Goal: Task Accomplishment & Management: Manage account settings

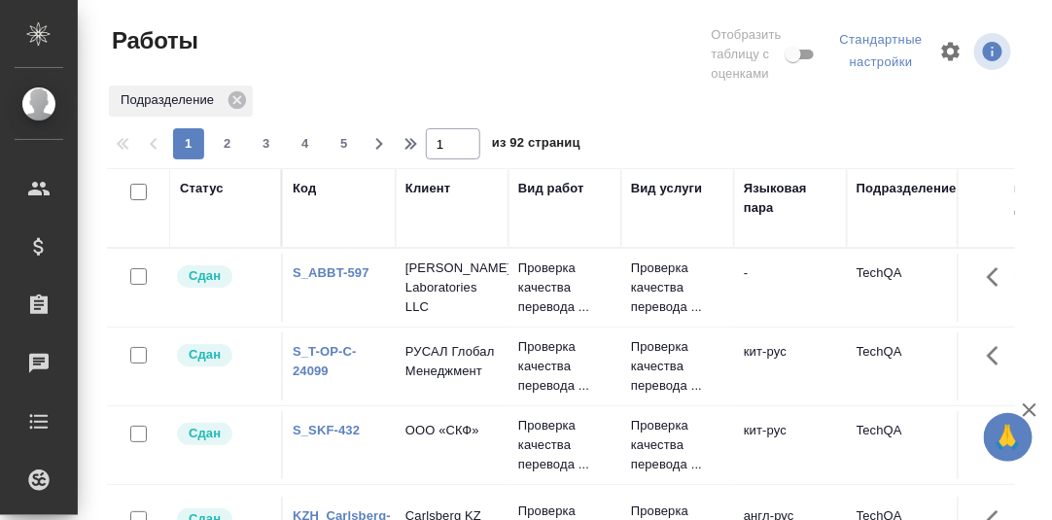
click at [200, 193] on div "Статус" at bounding box center [202, 188] width 44 height 19
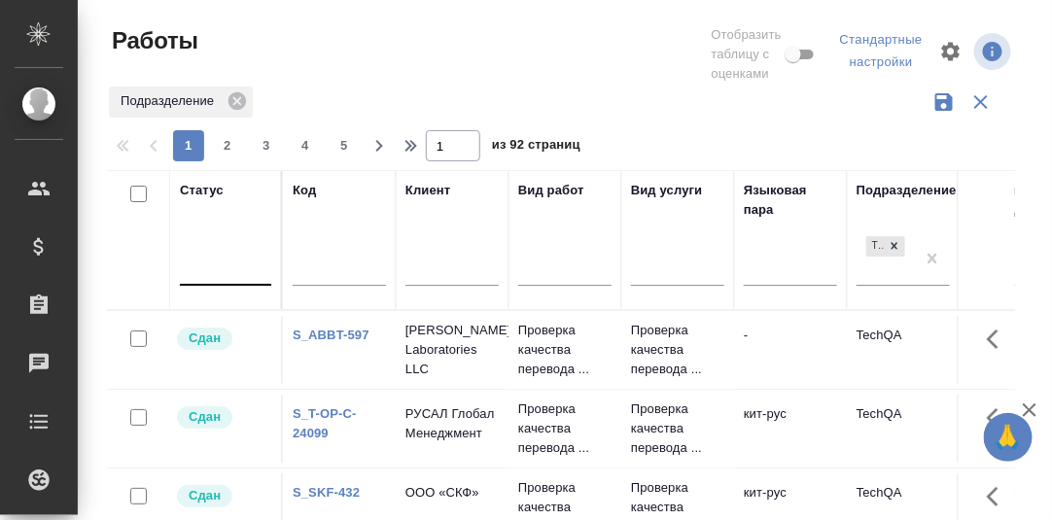
click at [205, 268] on div at bounding box center [225, 266] width 91 height 28
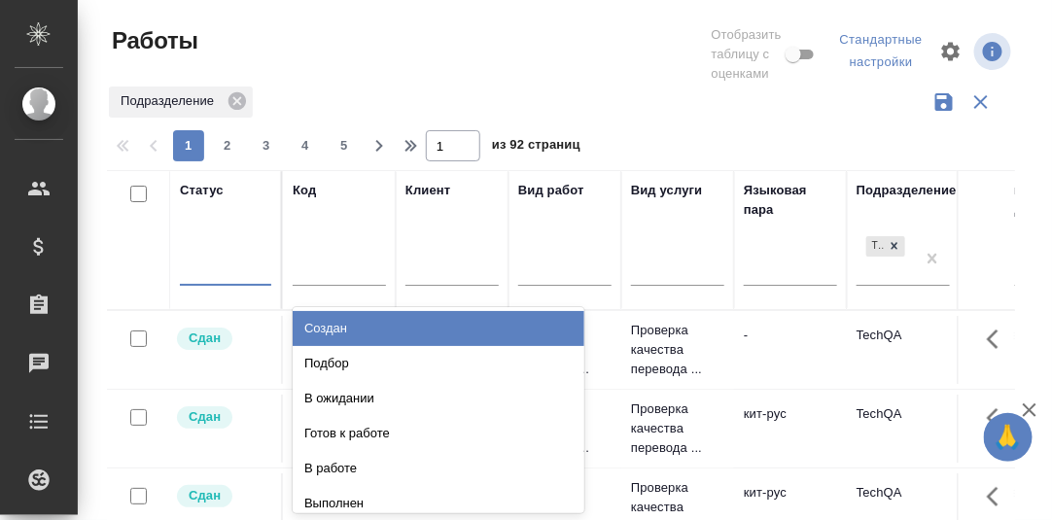
drag, startPoint x: 340, startPoint y: 331, endPoint x: 210, endPoint y: 356, distance: 132.7
click at [341, 331] on div "Создан" at bounding box center [439, 328] width 292 height 35
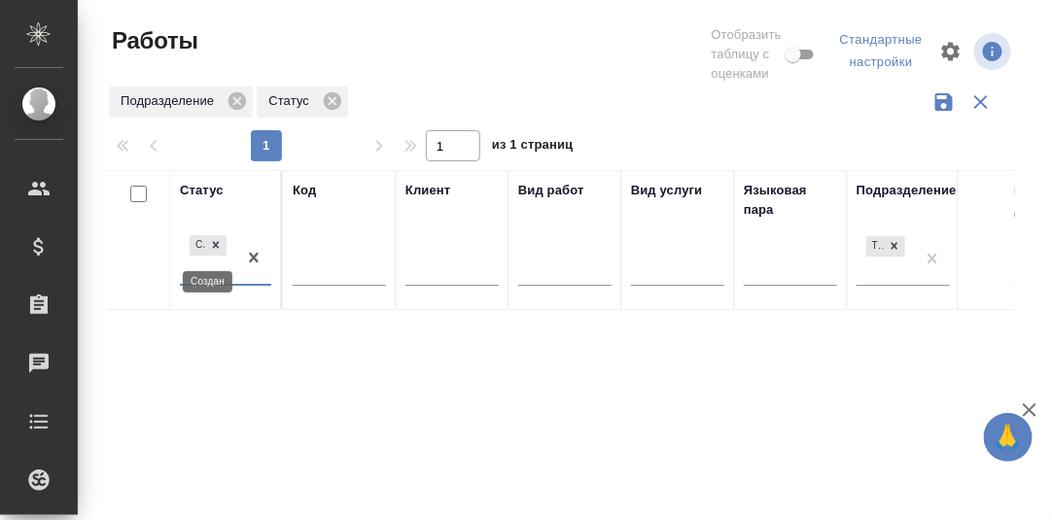
drag, startPoint x: 215, startPoint y: 237, endPoint x: 215, endPoint y: 250, distance: 12.6
click at [215, 239] on icon at bounding box center [216, 245] width 14 height 14
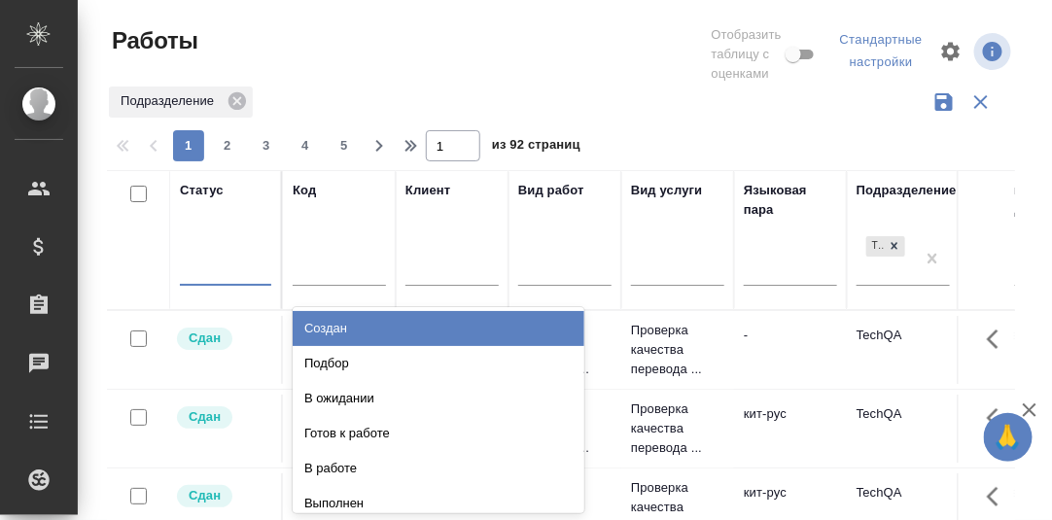
click at [196, 272] on div at bounding box center [225, 266] width 91 height 28
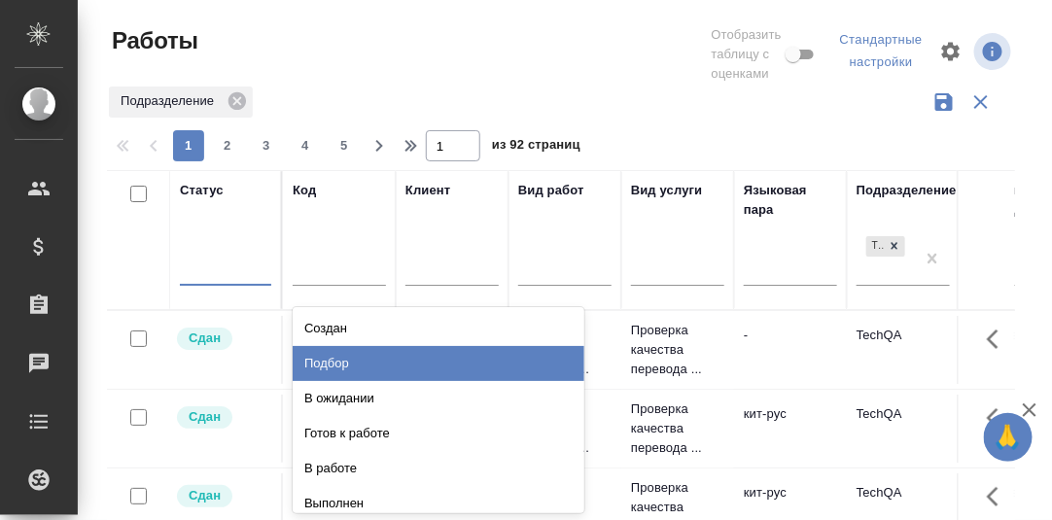
click at [321, 361] on div "Подбор" at bounding box center [439, 363] width 292 height 35
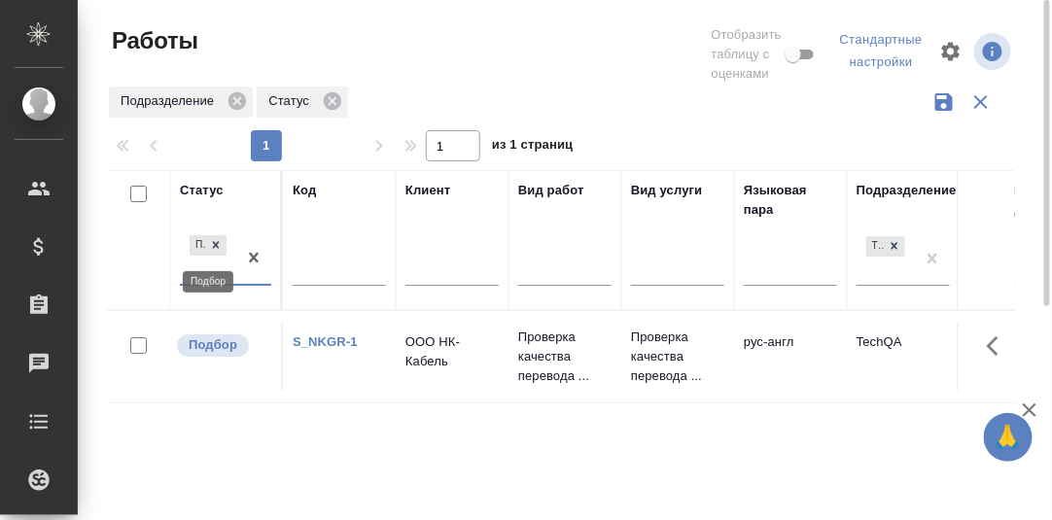
click at [212, 247] on icon at bounding box center [216, 245] width 14 height 14
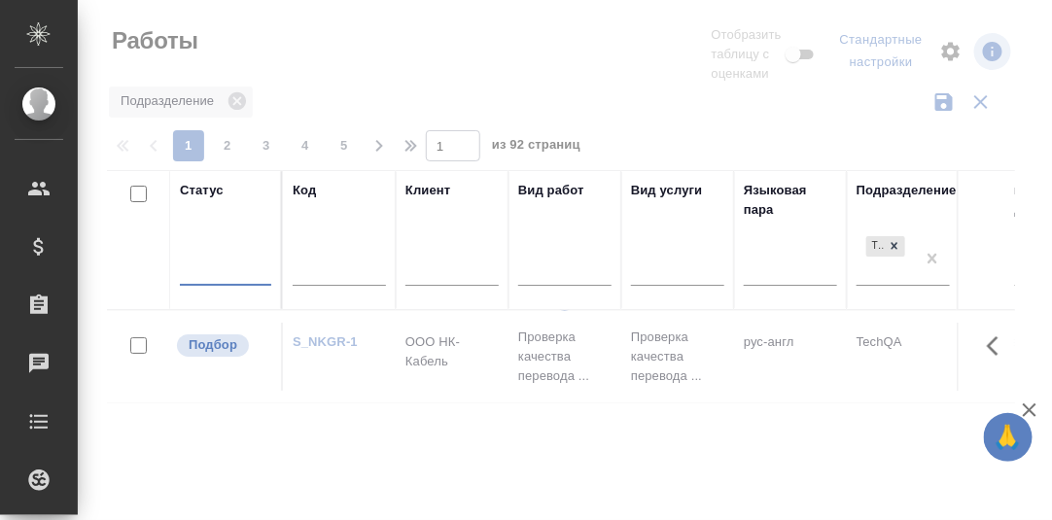
click at [202, 268] on div at bounding box center [225, 266] width 91 height 28
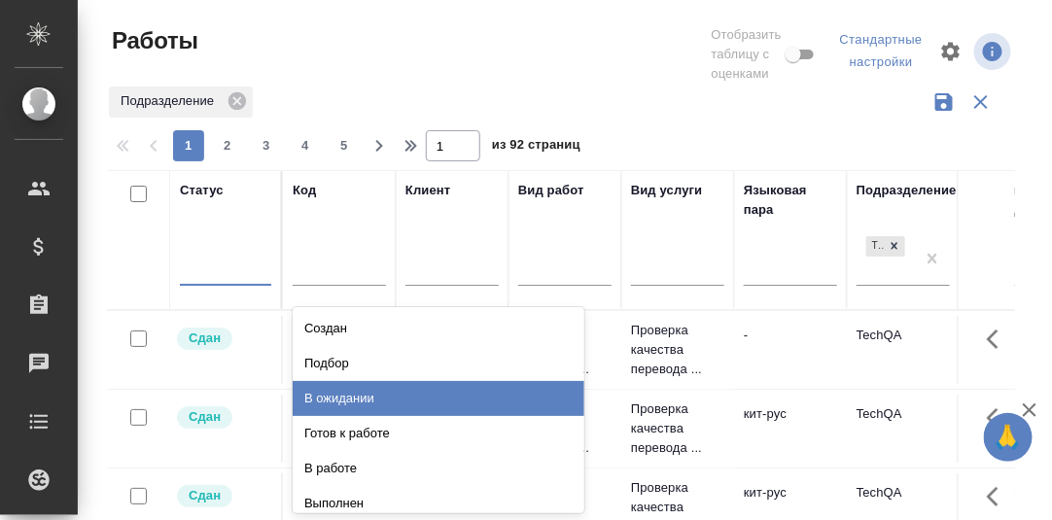
click at [342, 396] on div "В ожидании" at bounding box center [439, 398] width 292 height 35
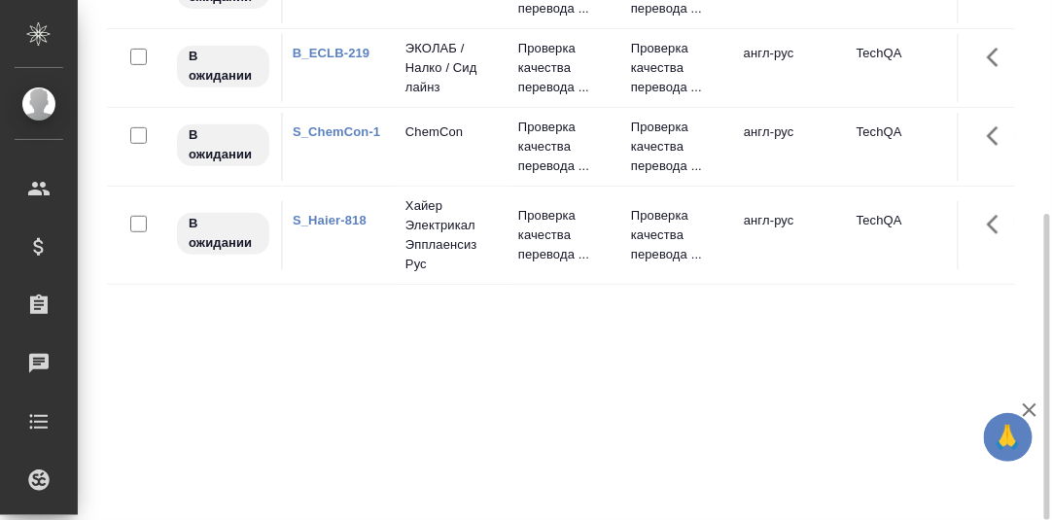
click at [331, 52] on link "B_ECLB-219" at bounding box center [331, 53] width 77 height 15
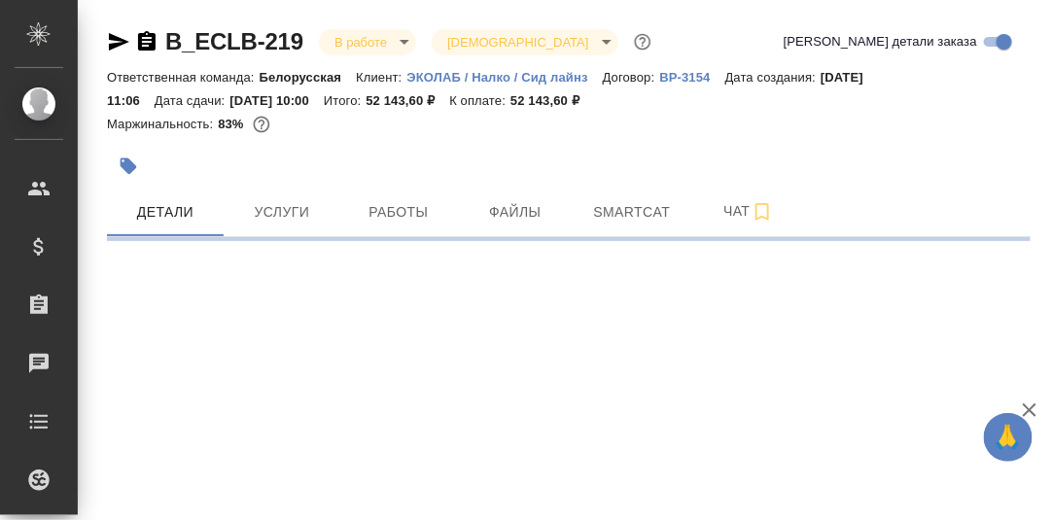
select select "RU"
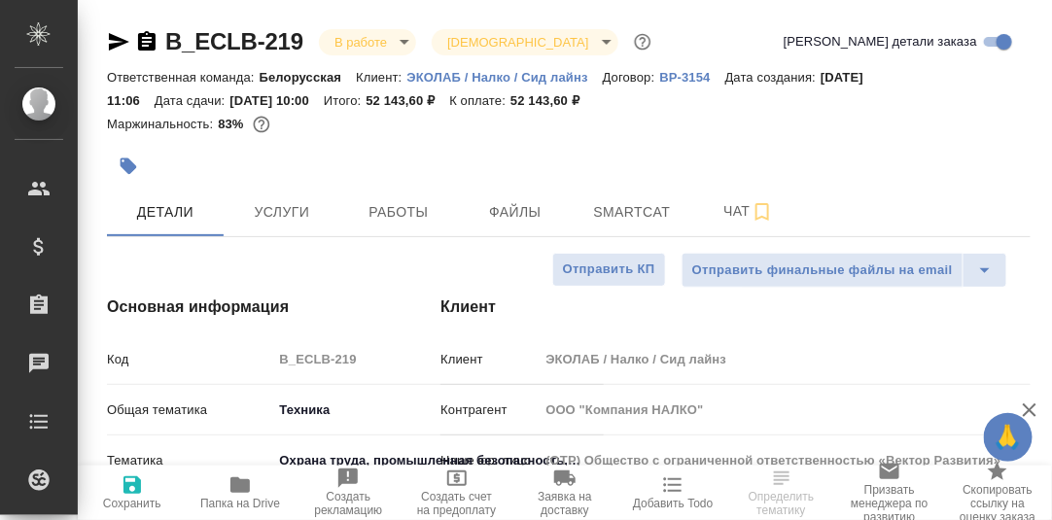
type textarea "x"
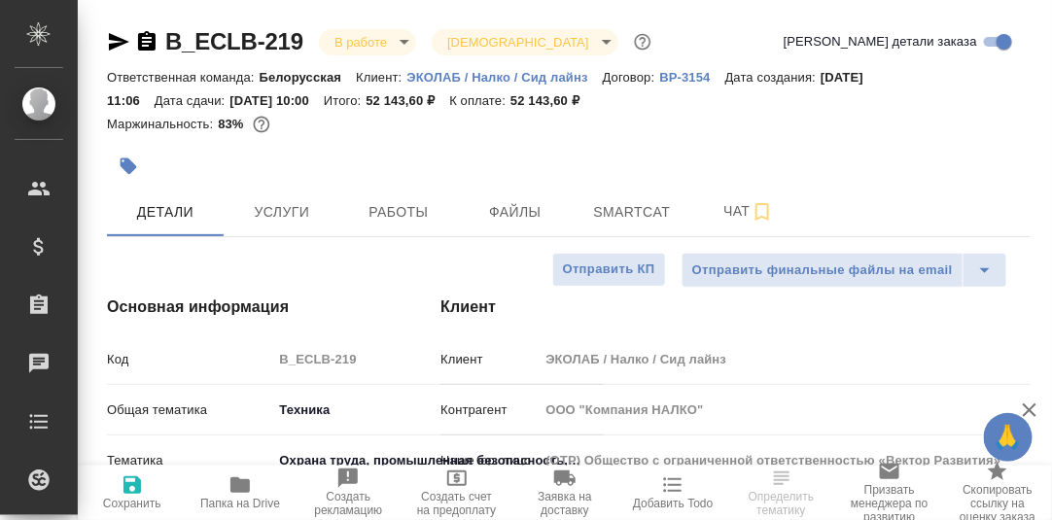
type textarea "x"
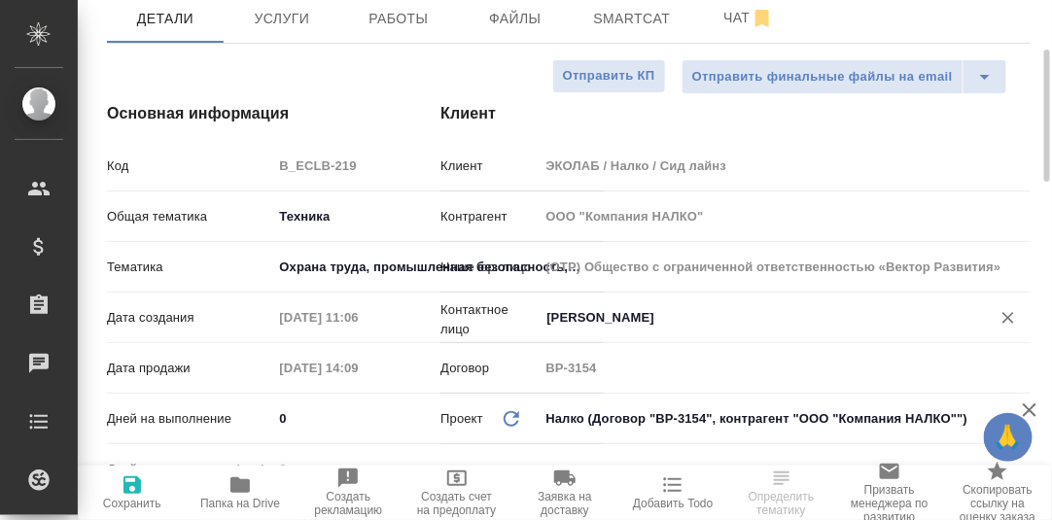
scroll to position [96, 0]
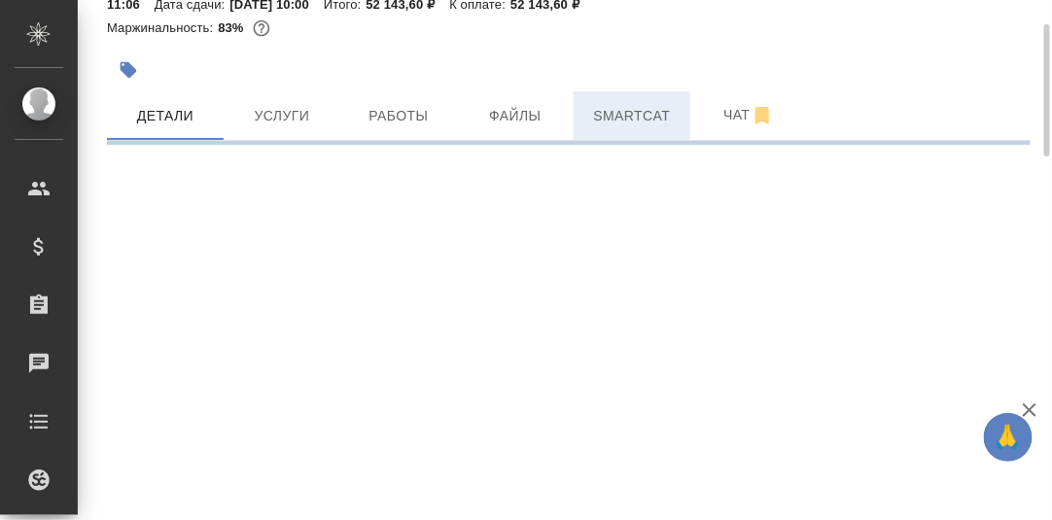
select select "RU"
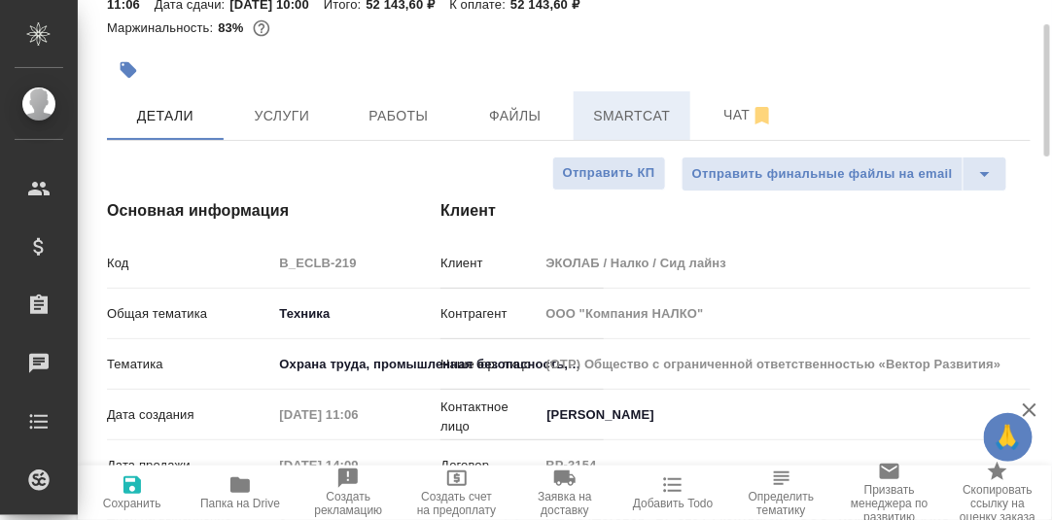
type textarea "x"
click at [628, 109] on span "Smartcat" at bounding box center [631, 116] width 93 height 24
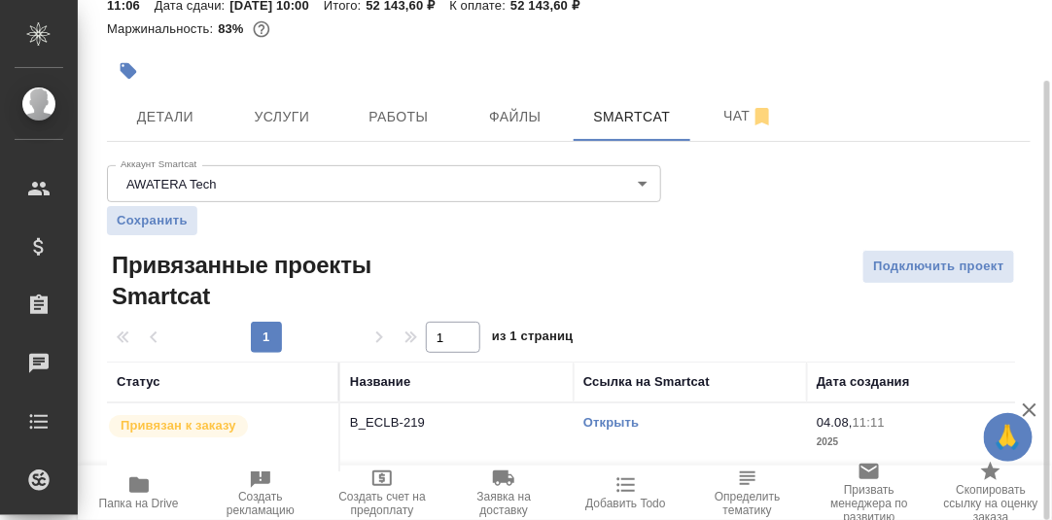
scroll to position [111, 0]
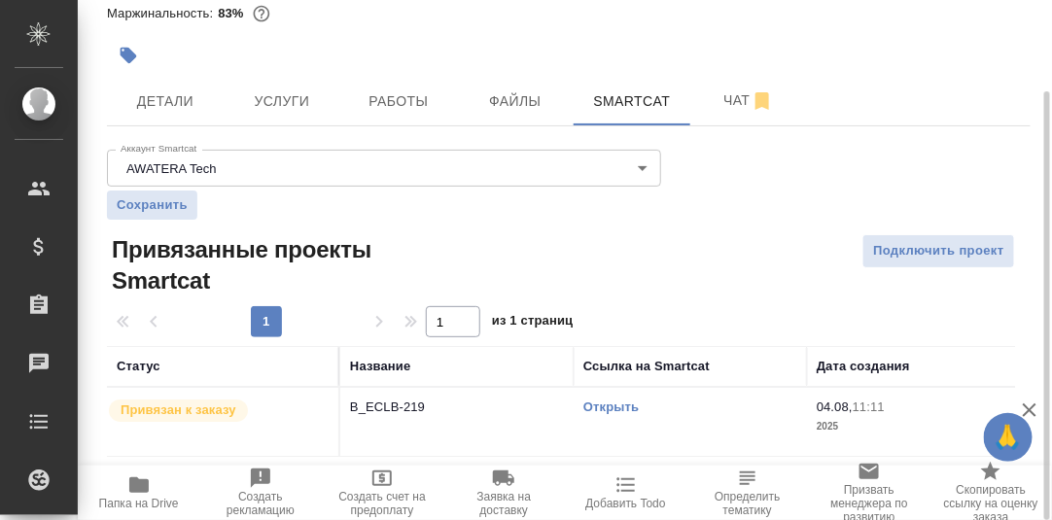
click at [614, 407] on link "Открыть" at bounding box center [610, 407] width 55 height 15
click at [386, 101] on span "Работы" at bounding box center [398, 101] width 93 height 24
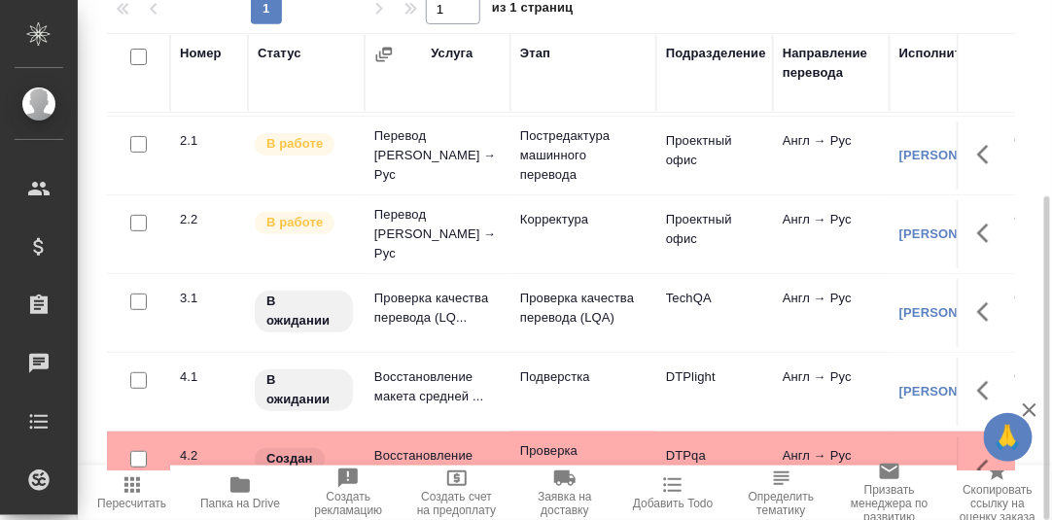
scroll to position [96, 0]
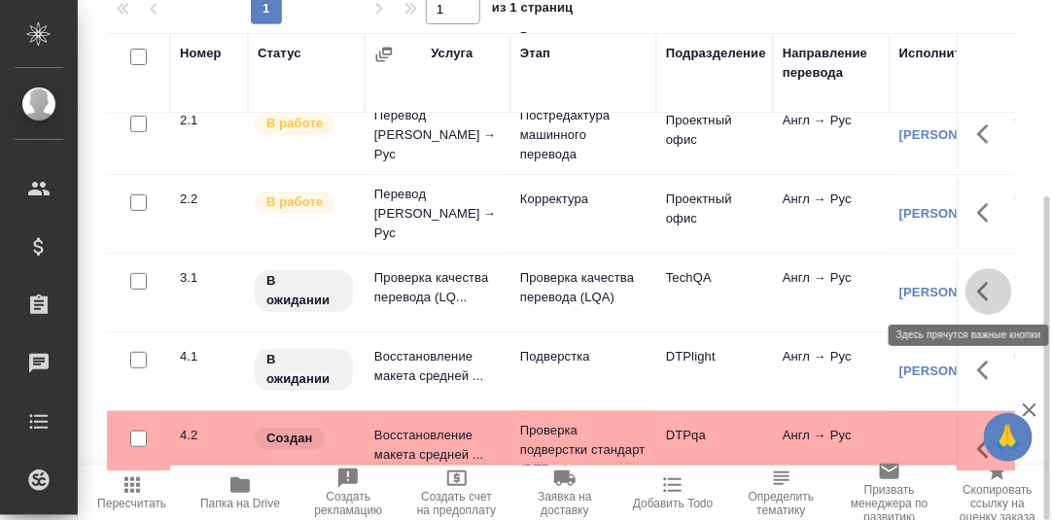
click at [977, 288] on icon "button" at bounding box center [983, 291] width 12 height 19
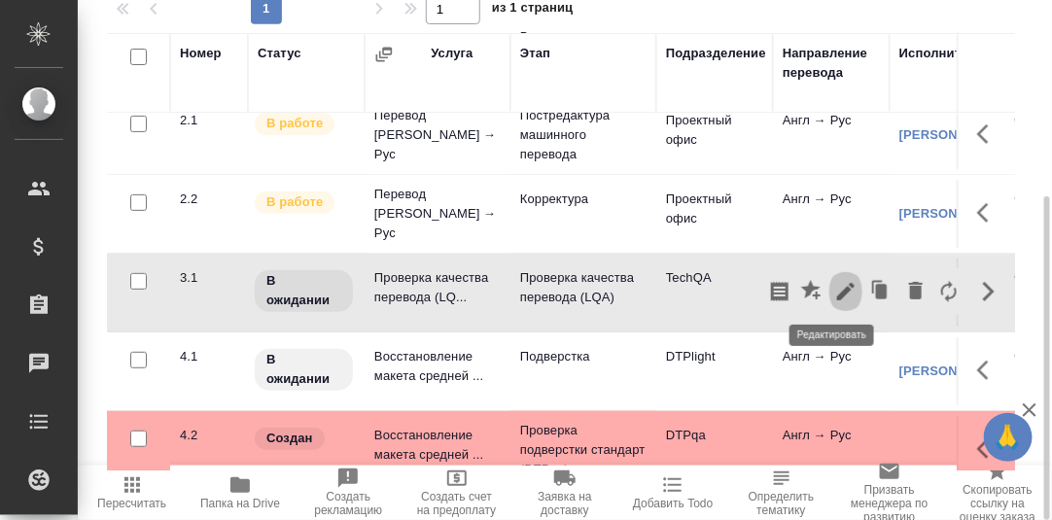
click at [837, 294] on icon "button" at bounding box center [845, 291] width 17 height 17
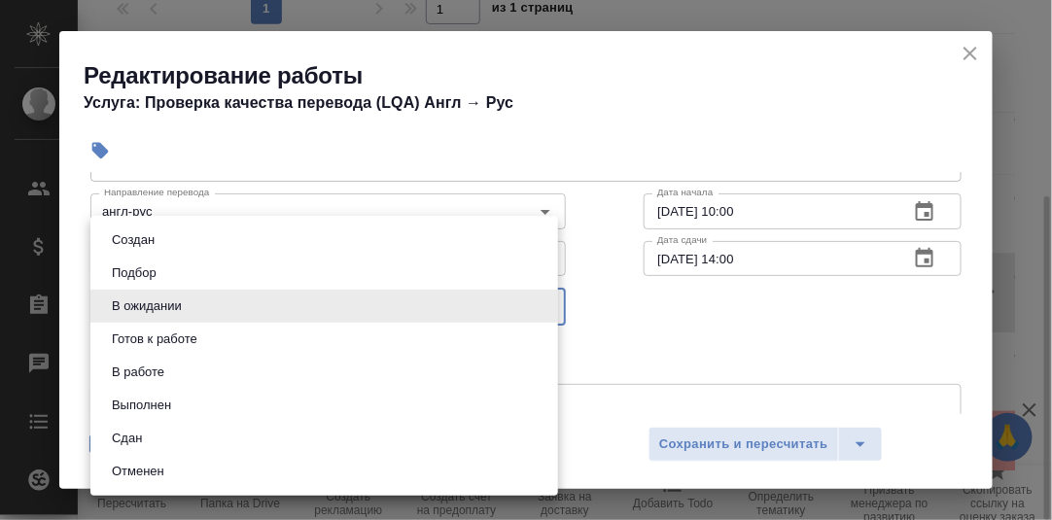
click at [534, 307] on body "🙏 .cls-1 fill:#fff; AWATERA [PERSON_NAME] d.rumyantseva Клиенты Спецификации За…" at bounding box center [526, 260] width 1052 height 520
drag, startPoint x: 147, startPoint y: 370, endPoint x: 185, endPoint y: 378, distance: 38.7
click at [148, 370] on button "В работе" at bounding box center [138, 372] width 64 height 21
type input "inProgress"
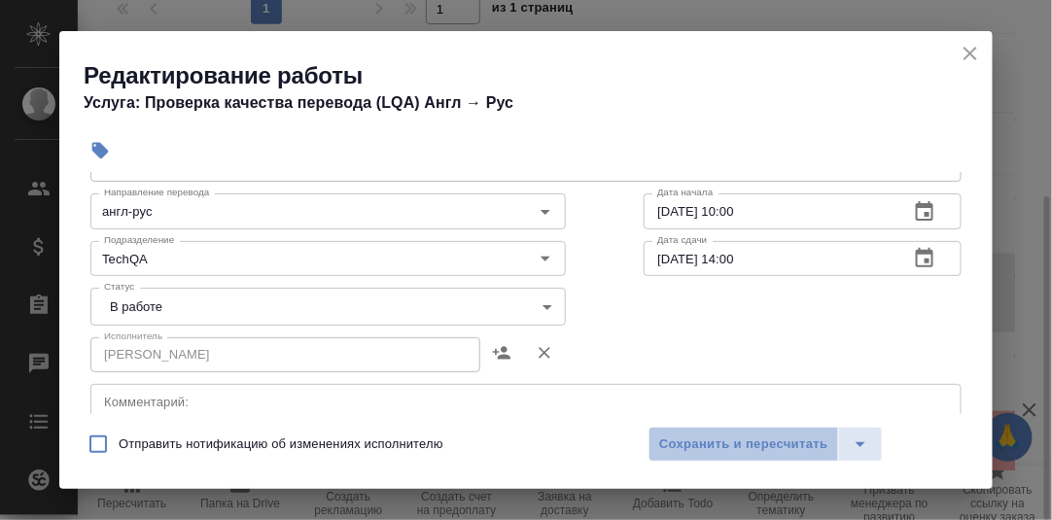
drag, startPoint x: 772, startPoint y: 442, endPoint x: 817, endPoint y: 371, distance: 83.9
click at [772, 440] on span "Сохранить и пересчитать" at bounding box center [743, 445] width 169 height 22
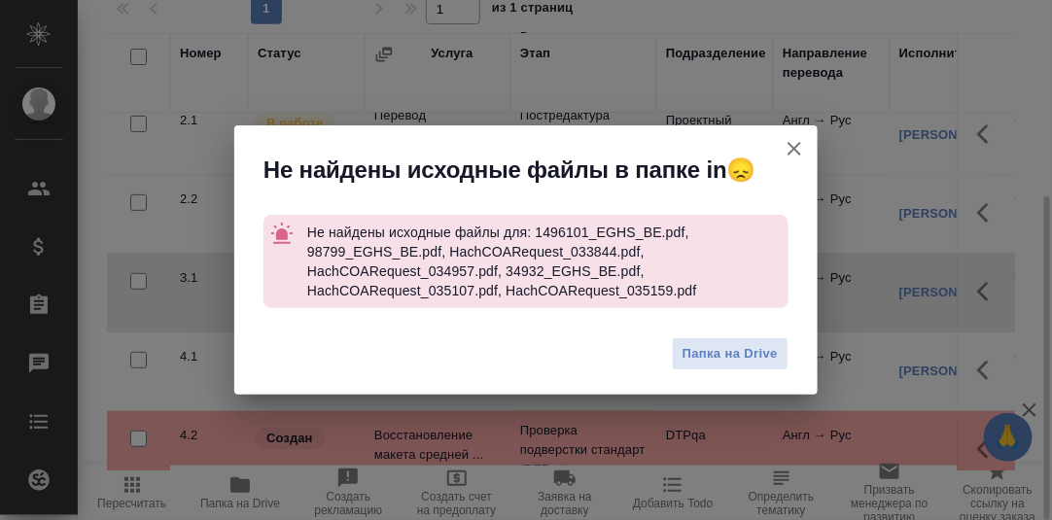
drag, startPoint x: 799, startPoint y: 146, endPoint x: 784, endPoint y: 154, distance: 16.5
click at [799, 147] on icon "button" at bounding box center [794, 148] width 23 height 23
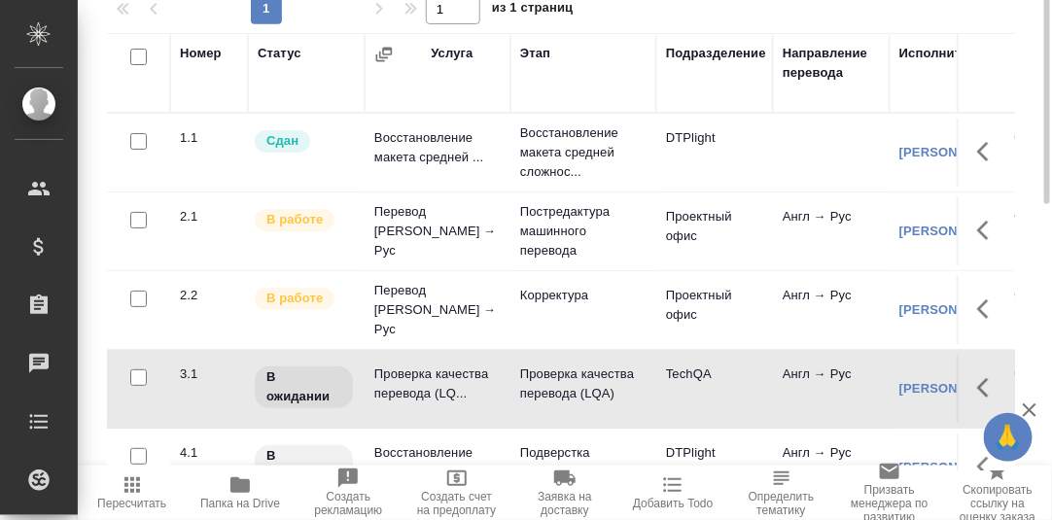
scroll to position [23, 0]
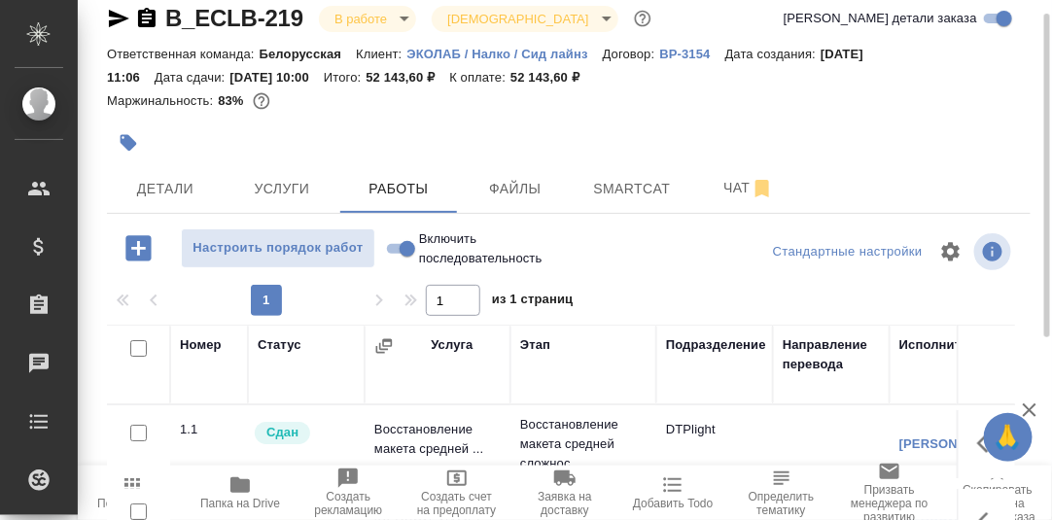
click at [387, 248] on input "Включить последовательность" at bounding box center [407, 248] width 70 height 23
checkbox input "true"
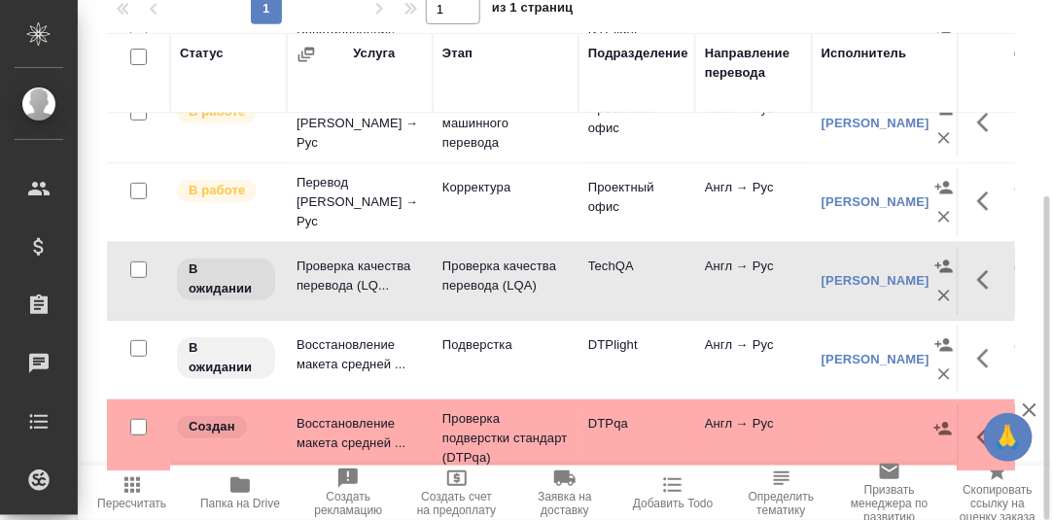
scroll to position [204, 0]
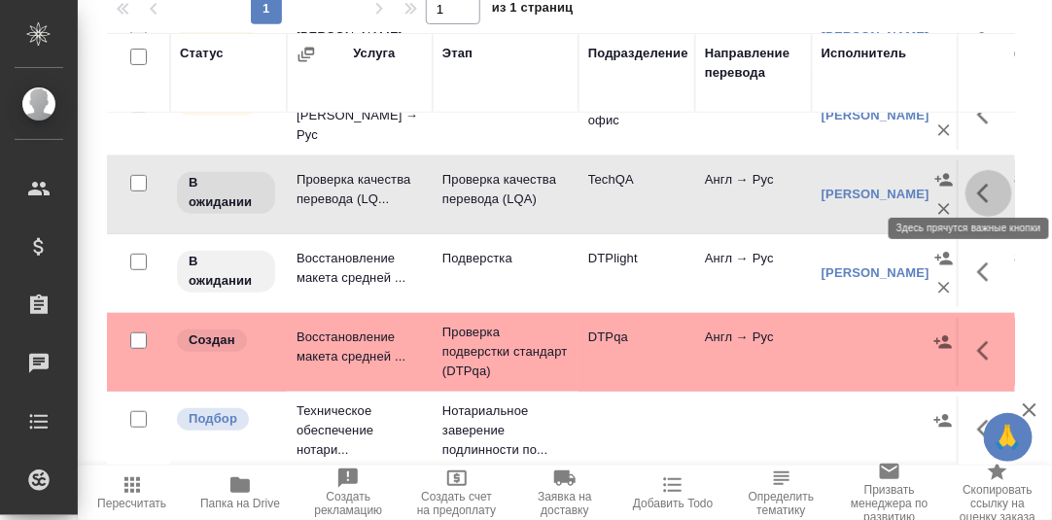
click at [977, 182] on icon "button" at bounding box center [988, 193] width 23 height 23
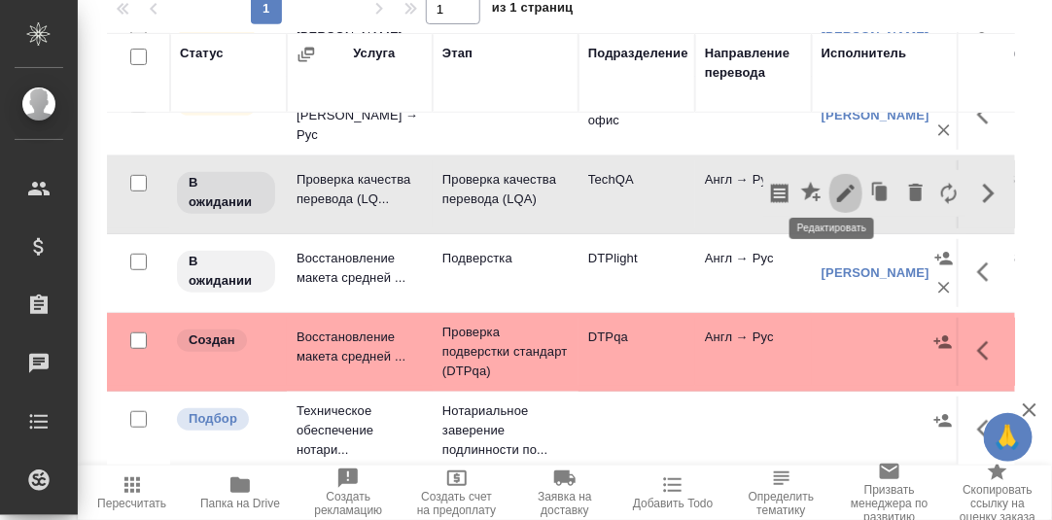
click at [834, 182] on icon "button" at bounding box center [845, 193] width 23 height 23
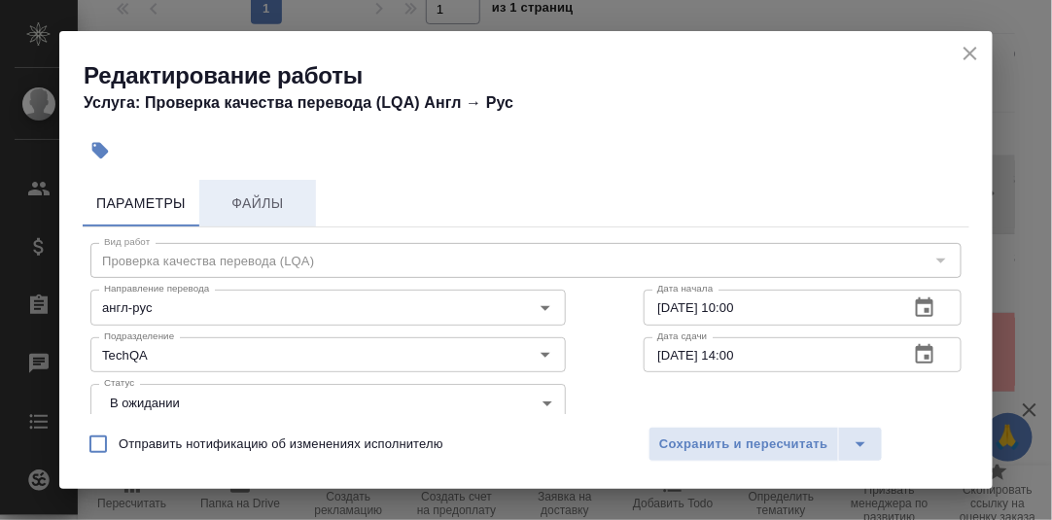
scroll to position [96, 0]
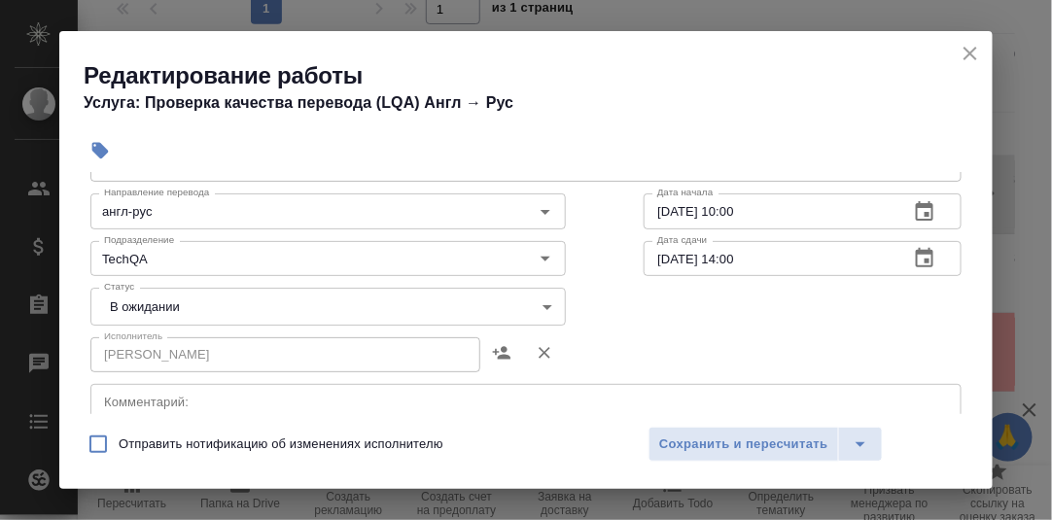
click at [538, 308] on body "🙏 .cls-1 fill:#fff; AWATERA [PERSON_NAME] d.rumyantseva Клиенты Спецификации За…" at bounding box center [526, 260] width 1052 height 520
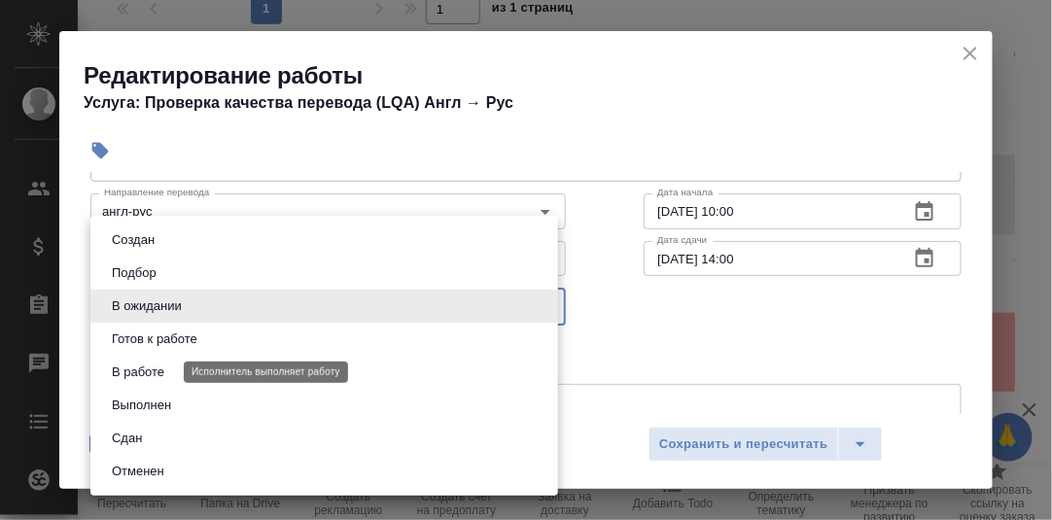
click at [145, 372] on button "В работе" at bounding box center [138, 372] width 64 height 21
type input "inProgress"
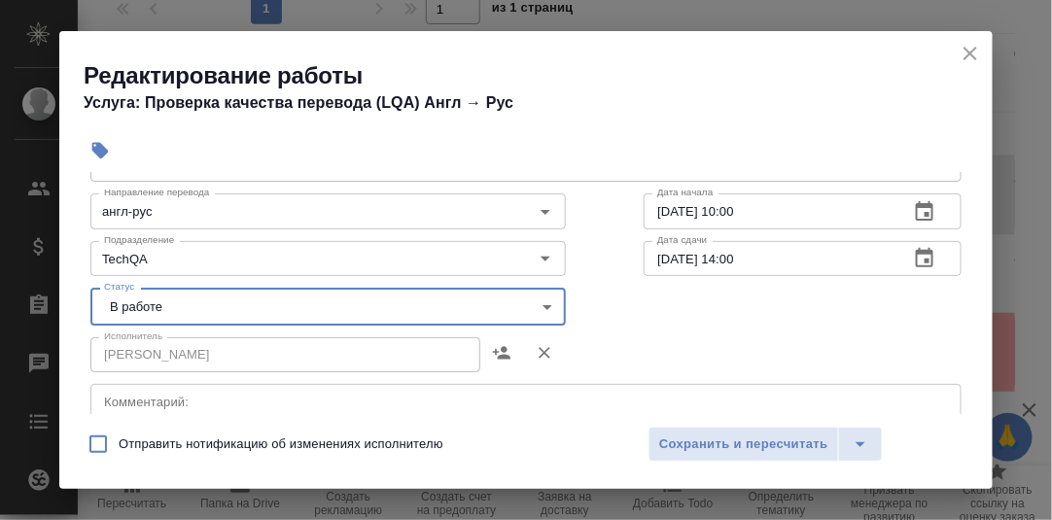
drag, startPoint x: 702, startPoint y: 441, endPoint x: 519, endPoint y: 359, distance: 200.6
click at [687, 438] on span "Сохранить и пересчитать" at bounding box center [743, 445] width 169 height 22
